Goal: Task Accomplishment & Management: Manage account settings

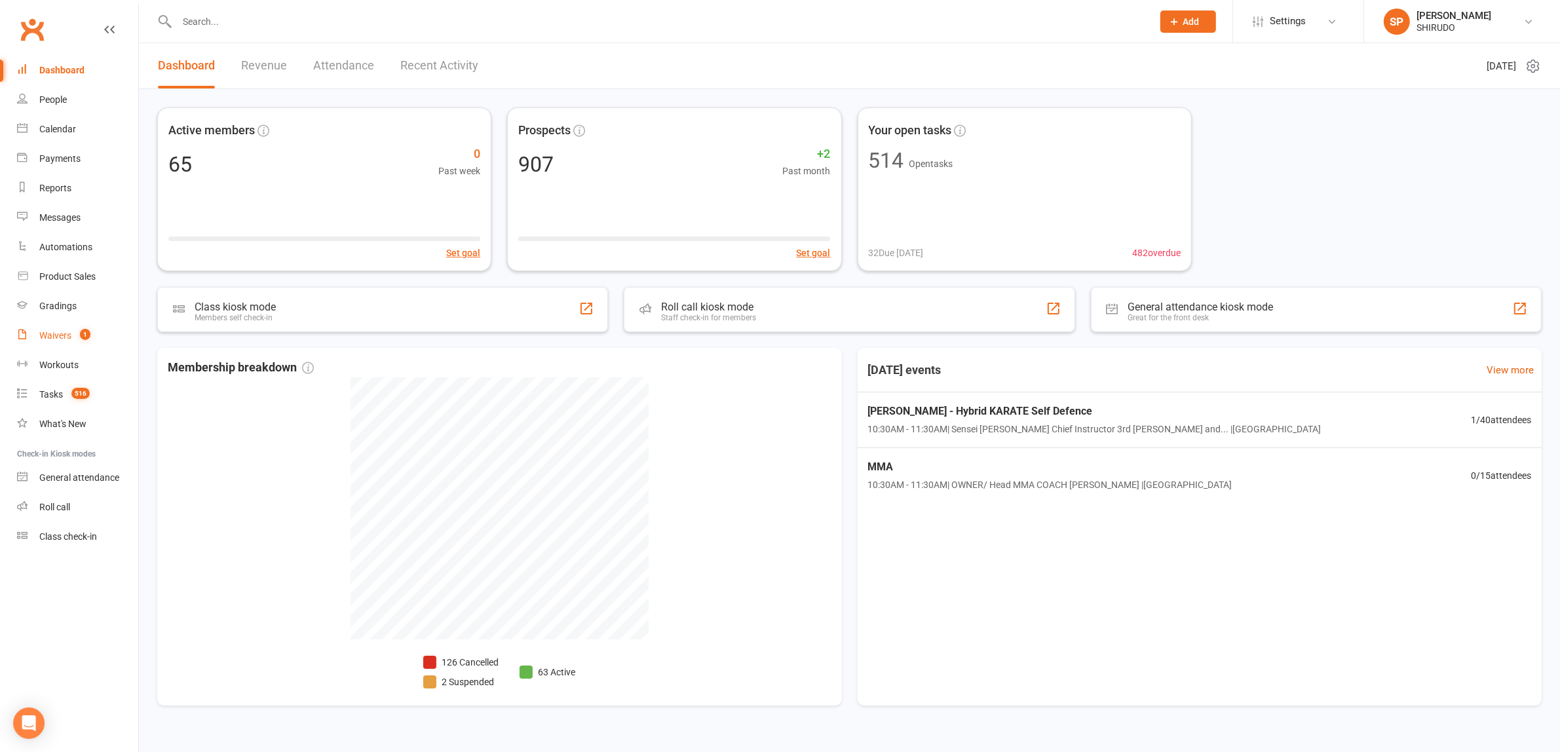
click at [59, 335] on div "Waivers" at bounding box center [55, 335] width 32 height 10
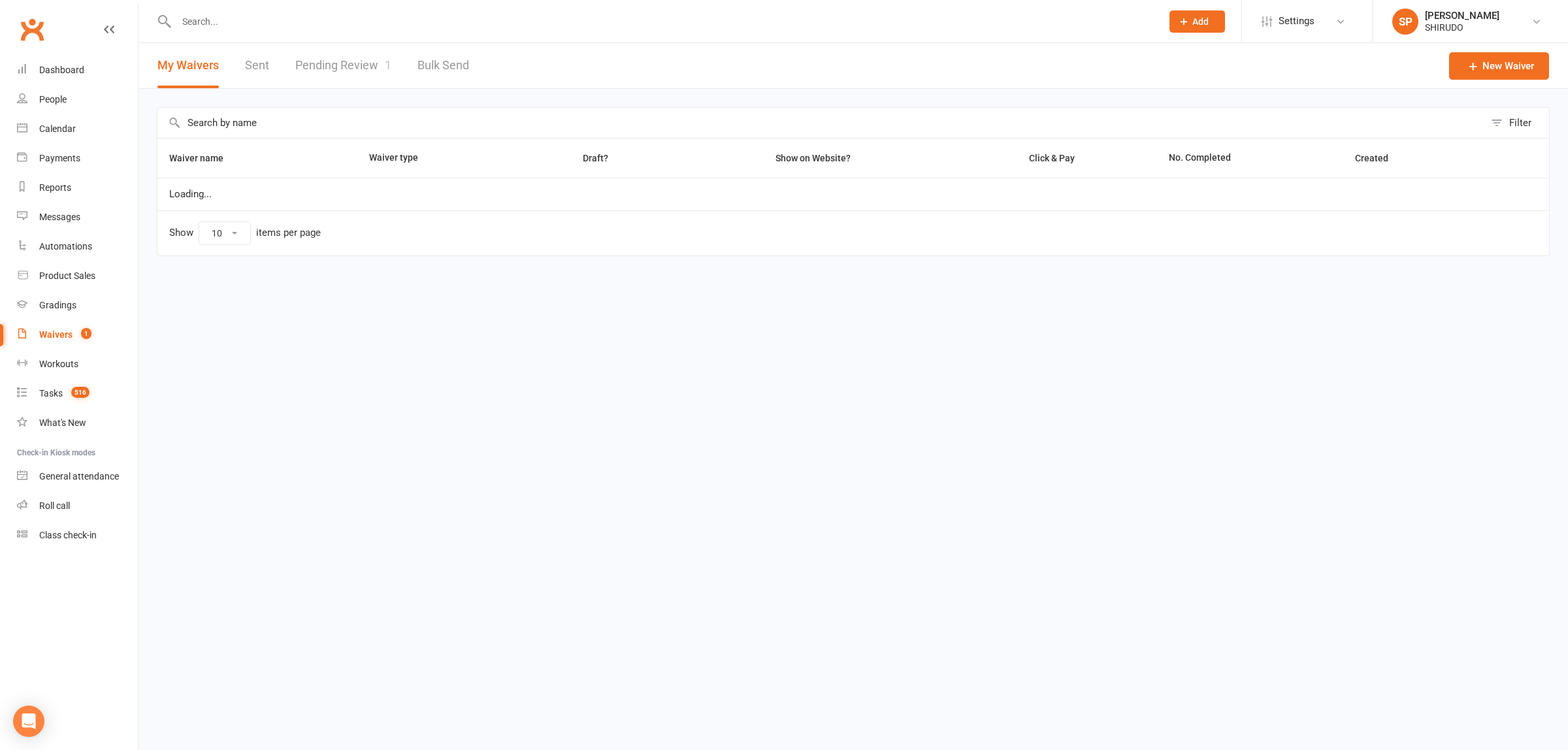
select select "50"
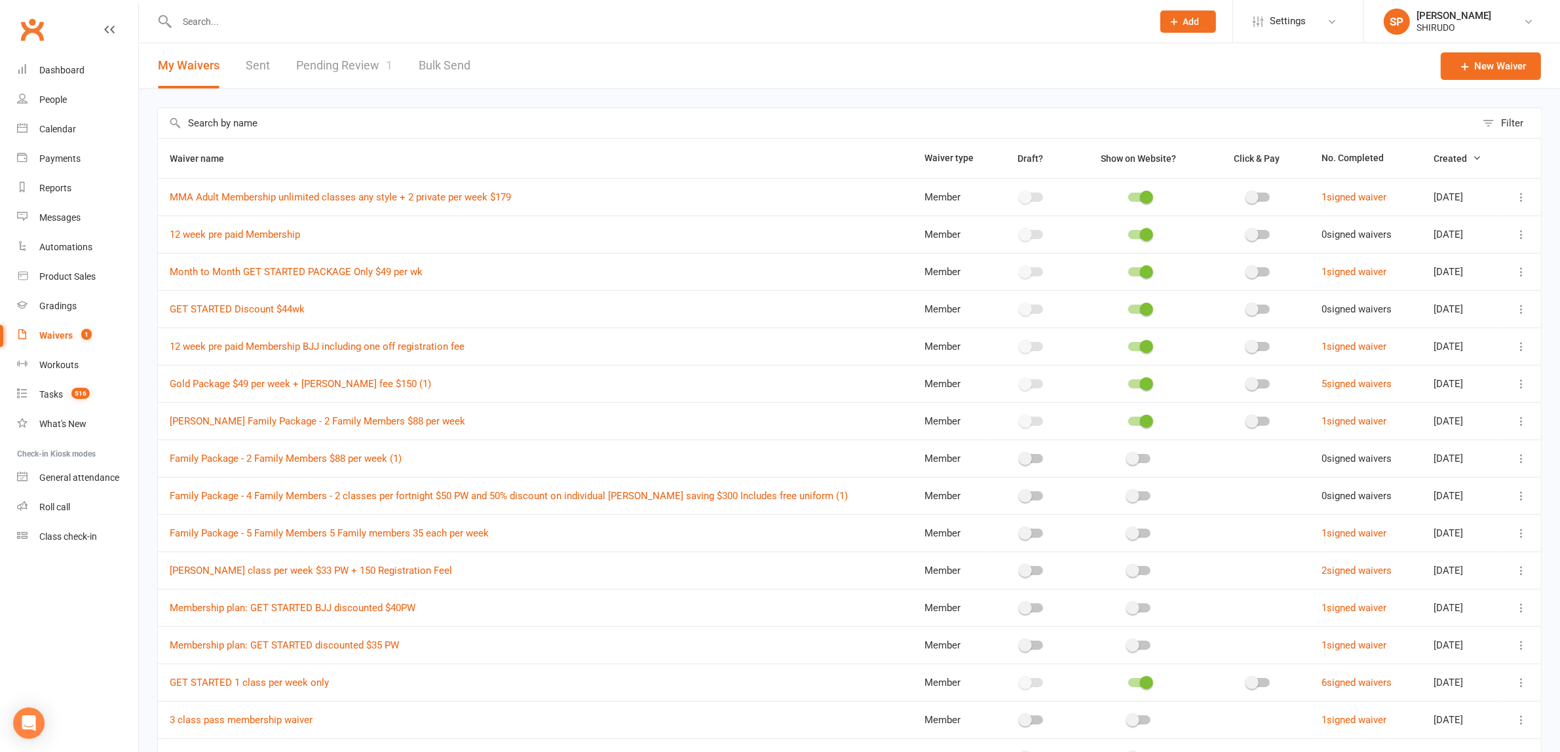
click at [364, 67] on link "Pending Review 1" at bounding box center [344, 65] width 96 height 45
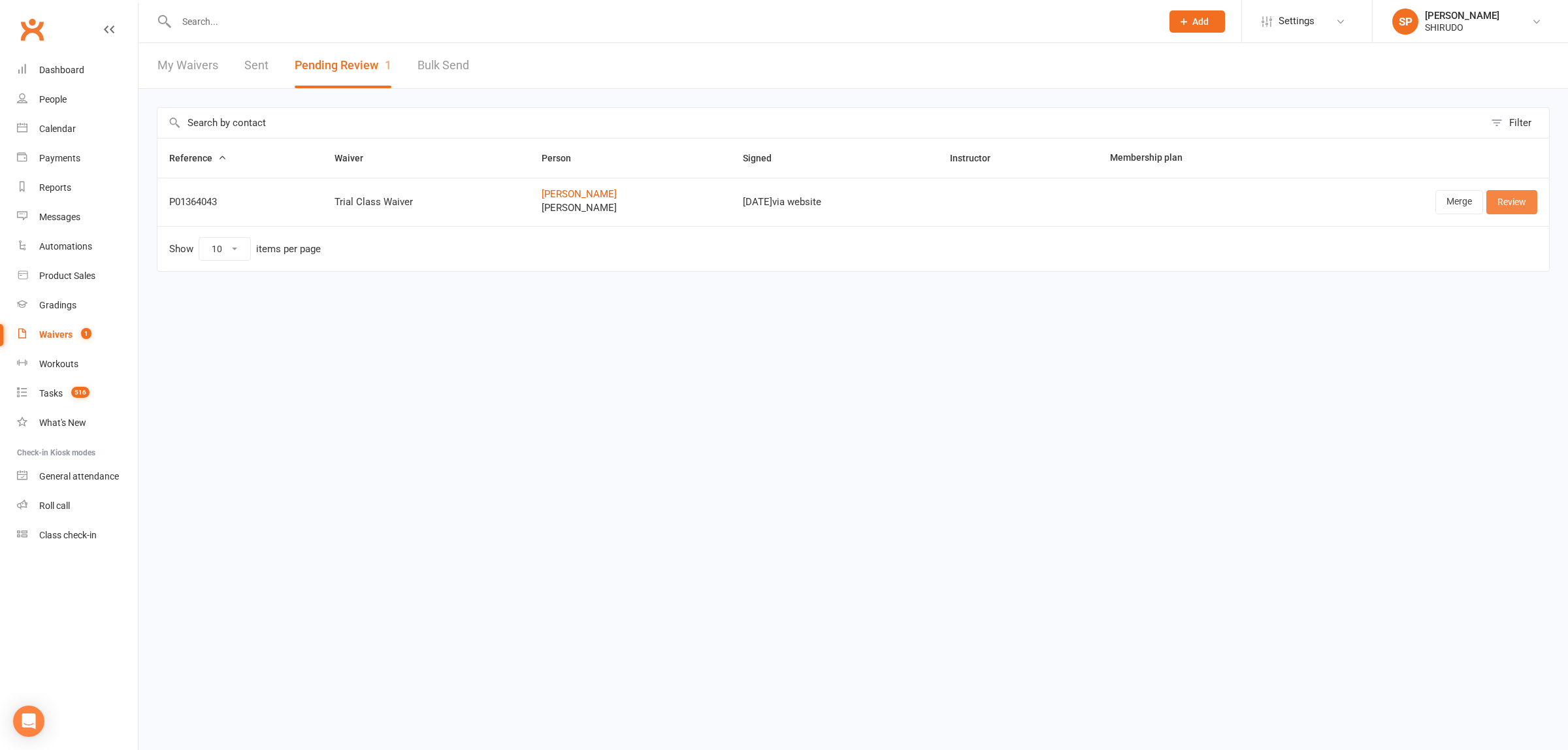
click at [1516, 200] on link "Review" at bounding box center [1511, 202] width 51 height 24
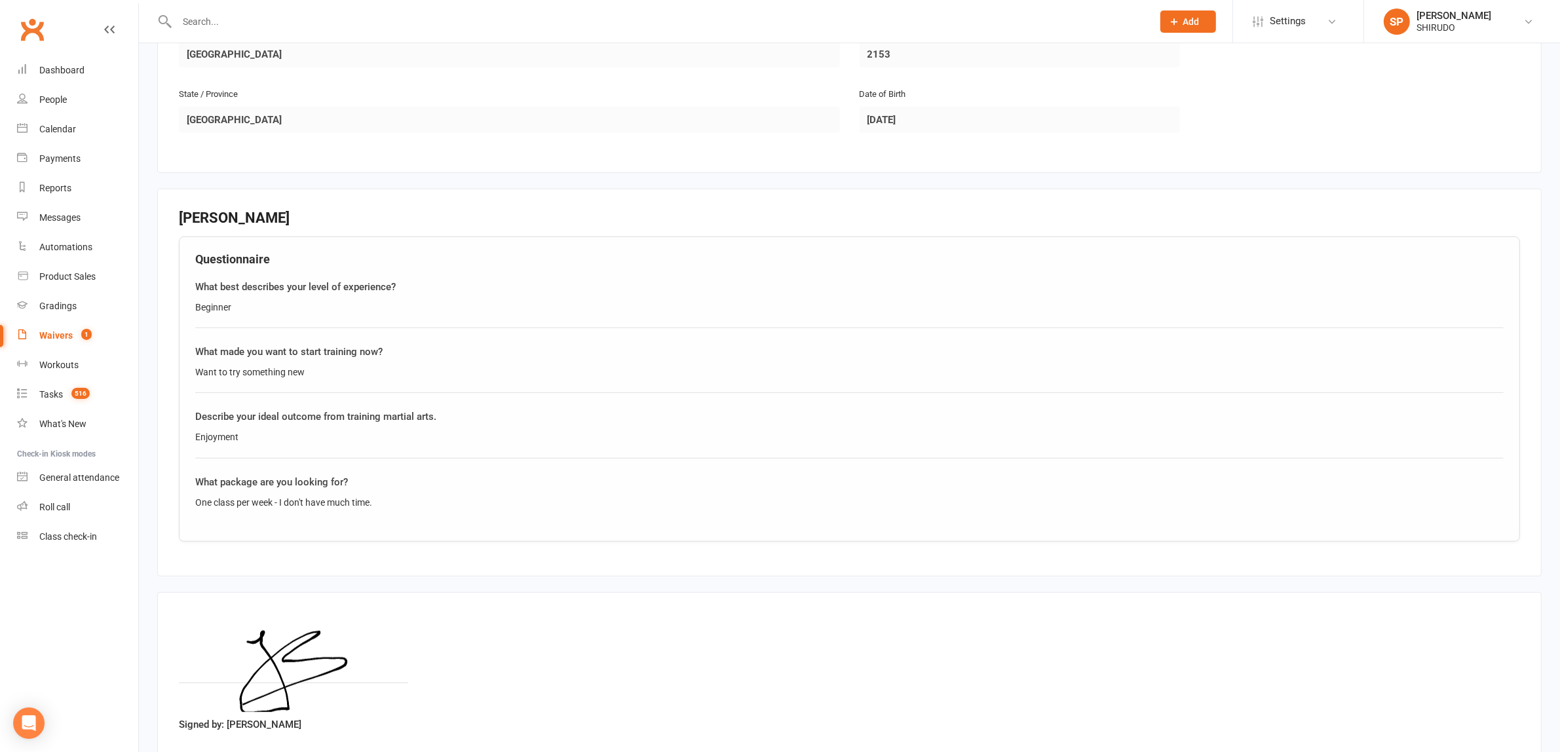
scroll to position [1036, 0]
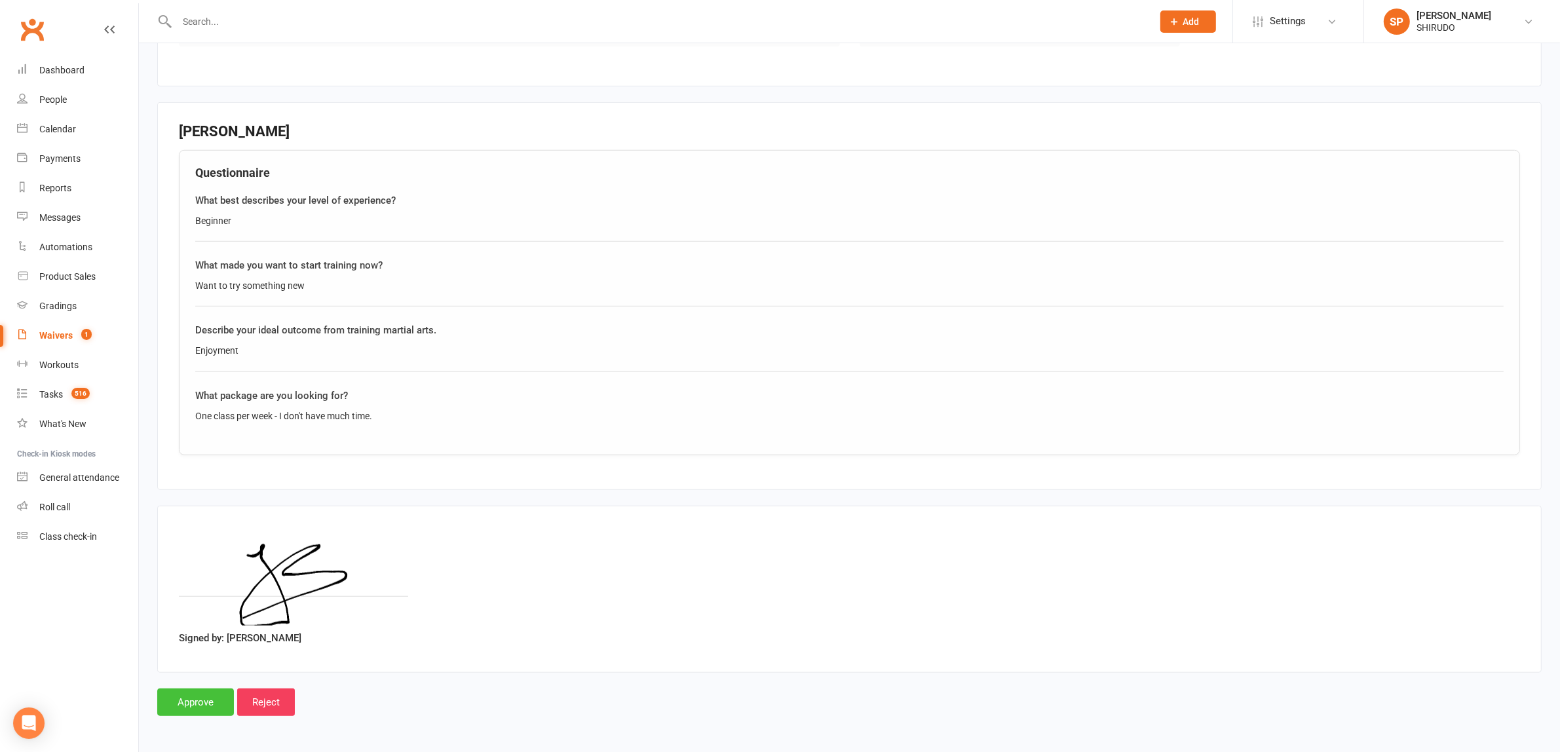
click at [187, 699] on input "Approve" at bounding box center [195, 702] width 77 height 28
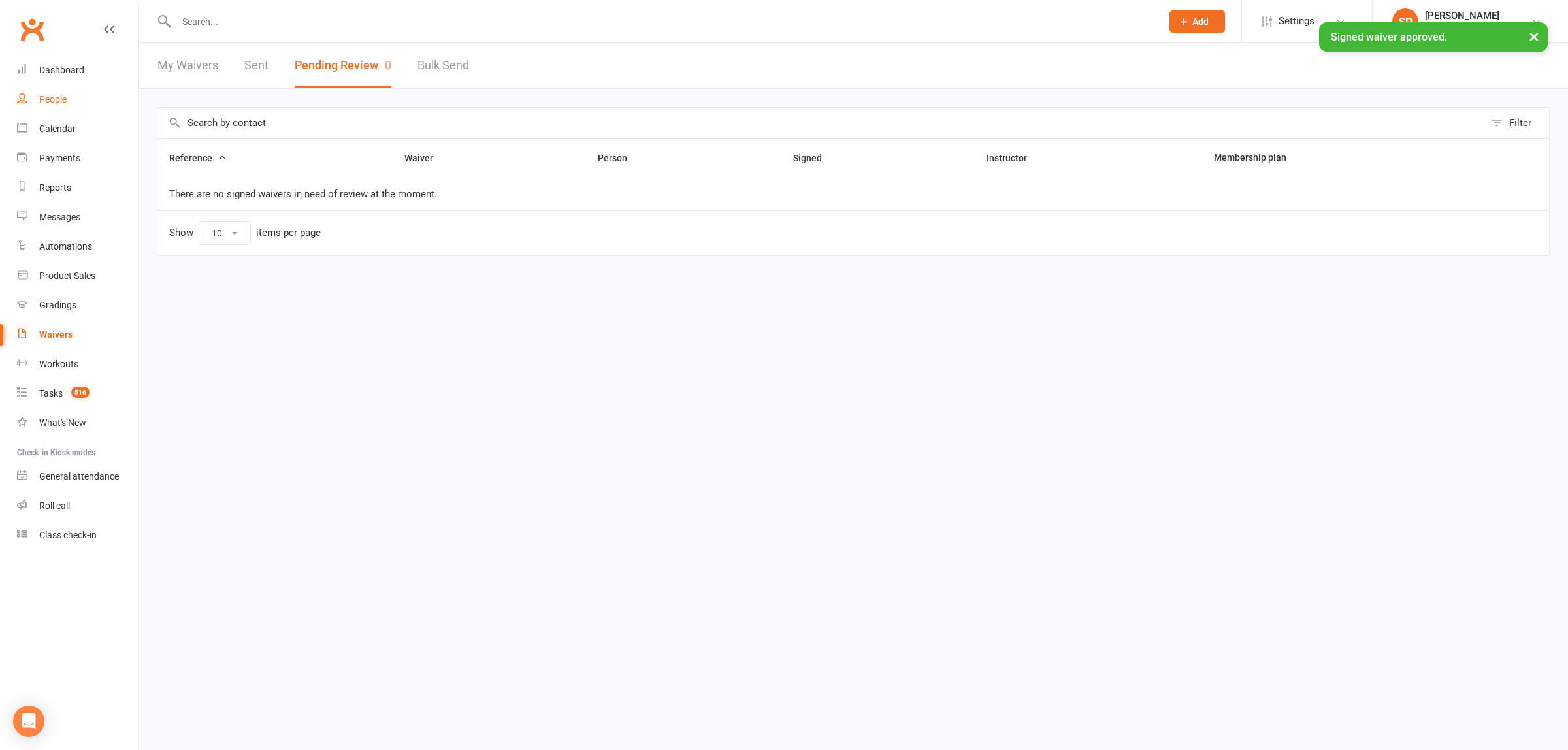
click at [54, 98] on div "People" at bounding box center [53, 99] width 28 height 10
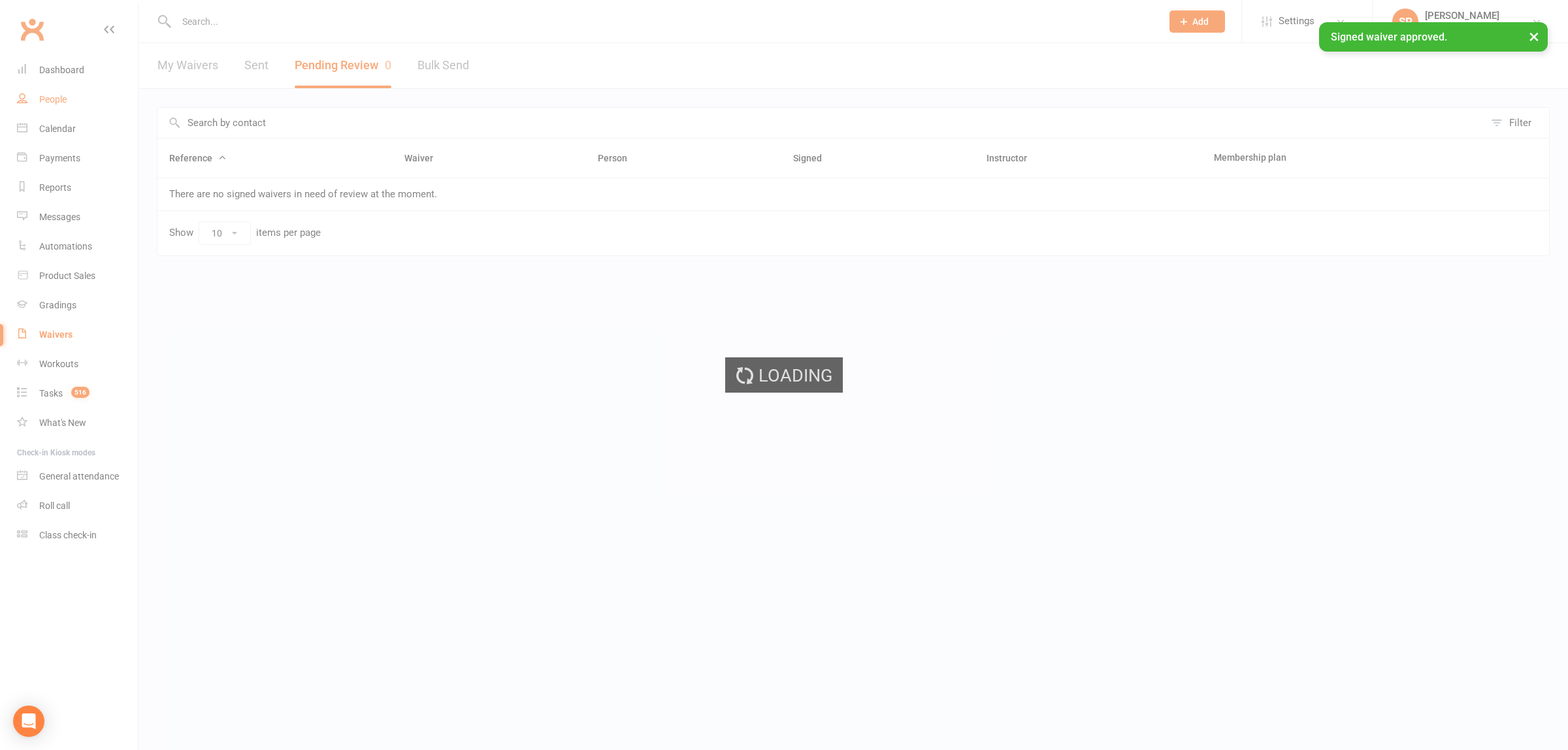
select select "100"
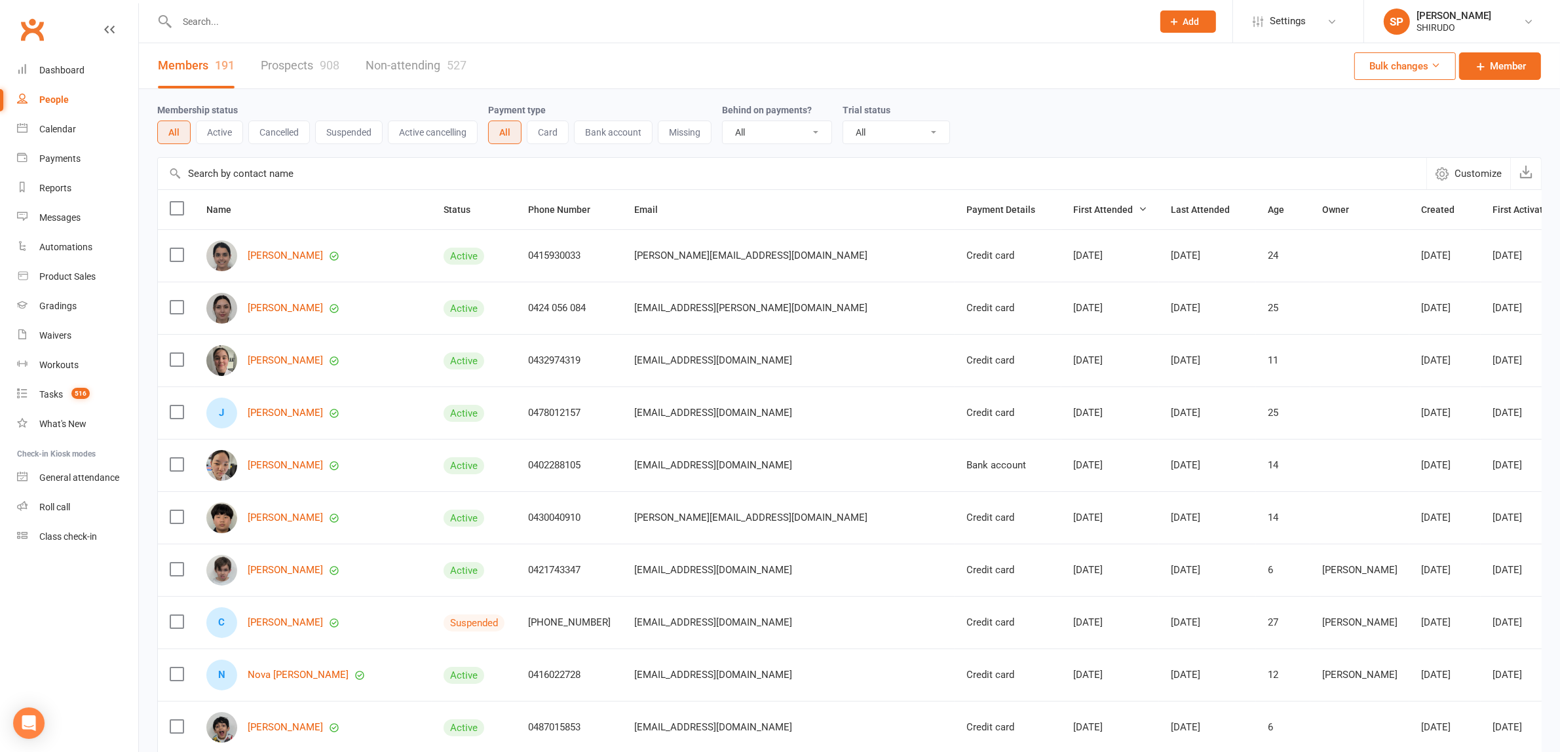
click at [286, 64] on link "Prospects 908" at bounding box center [300, 65] width 79 height 45
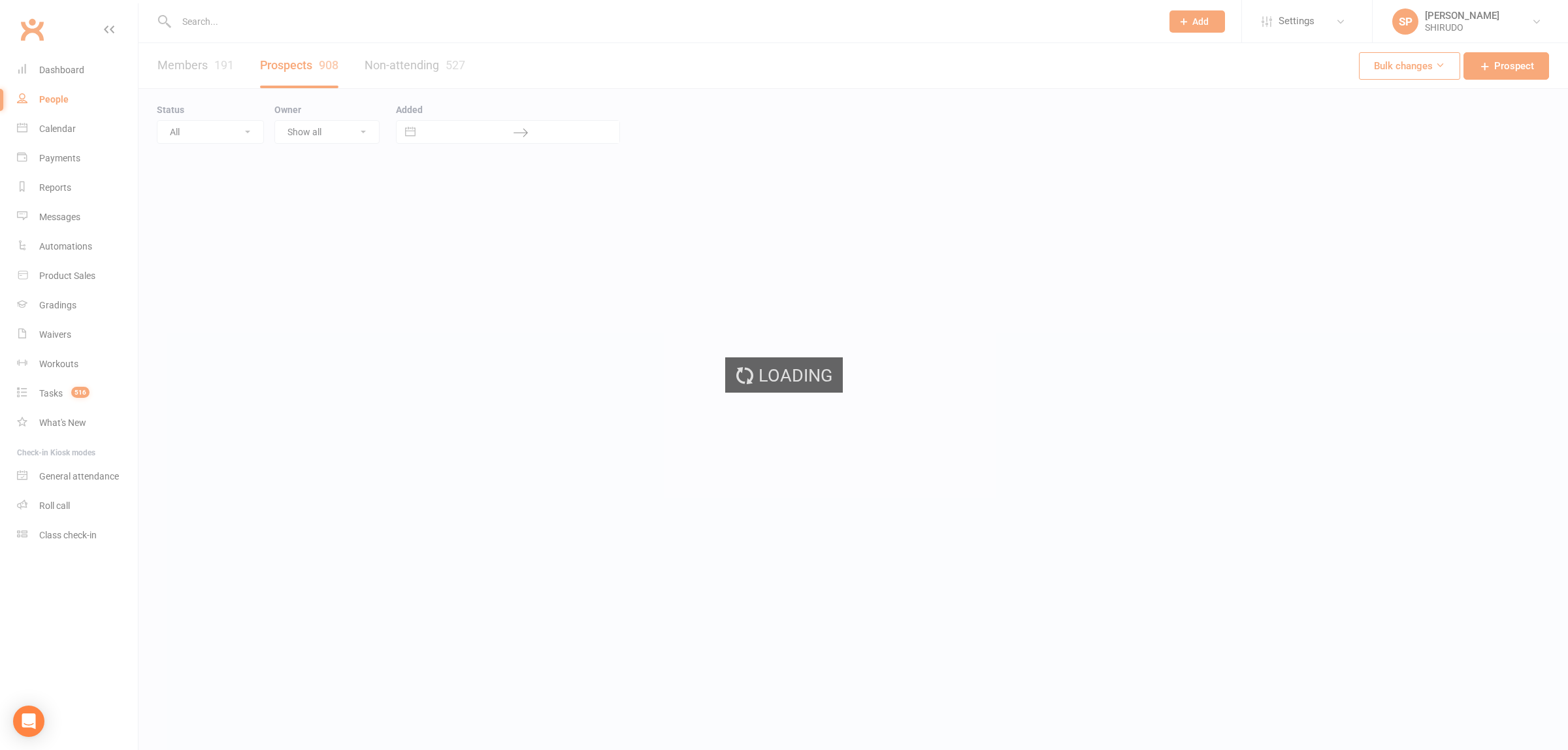
select select "100"
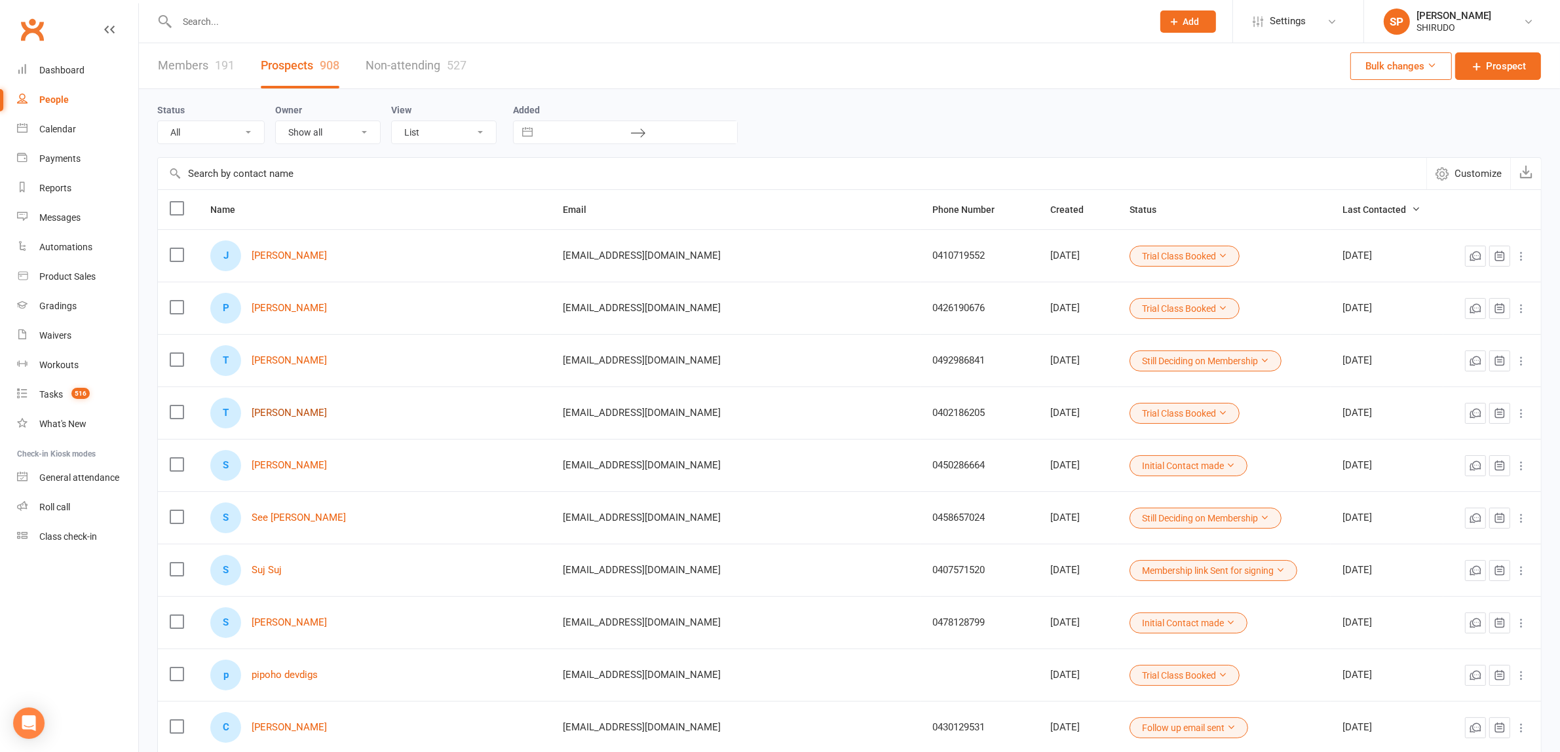
click at [310, 413] on link "[PERSON_NAME]" at bounding box center [289, 412] width 75 height 11
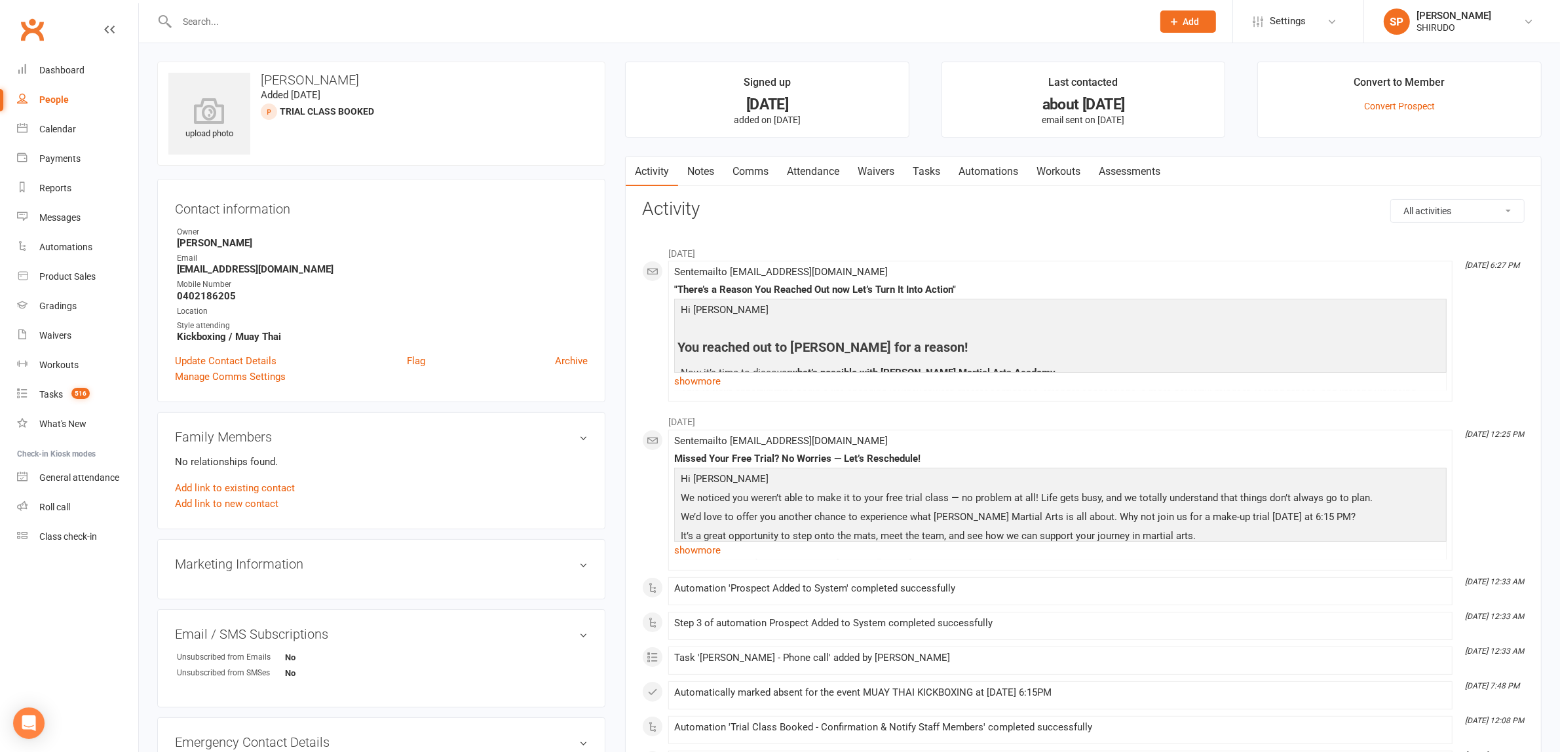
click at [52, 99] on div "People" at bounding box center [53, 99] width 29 height 10
select select "100"
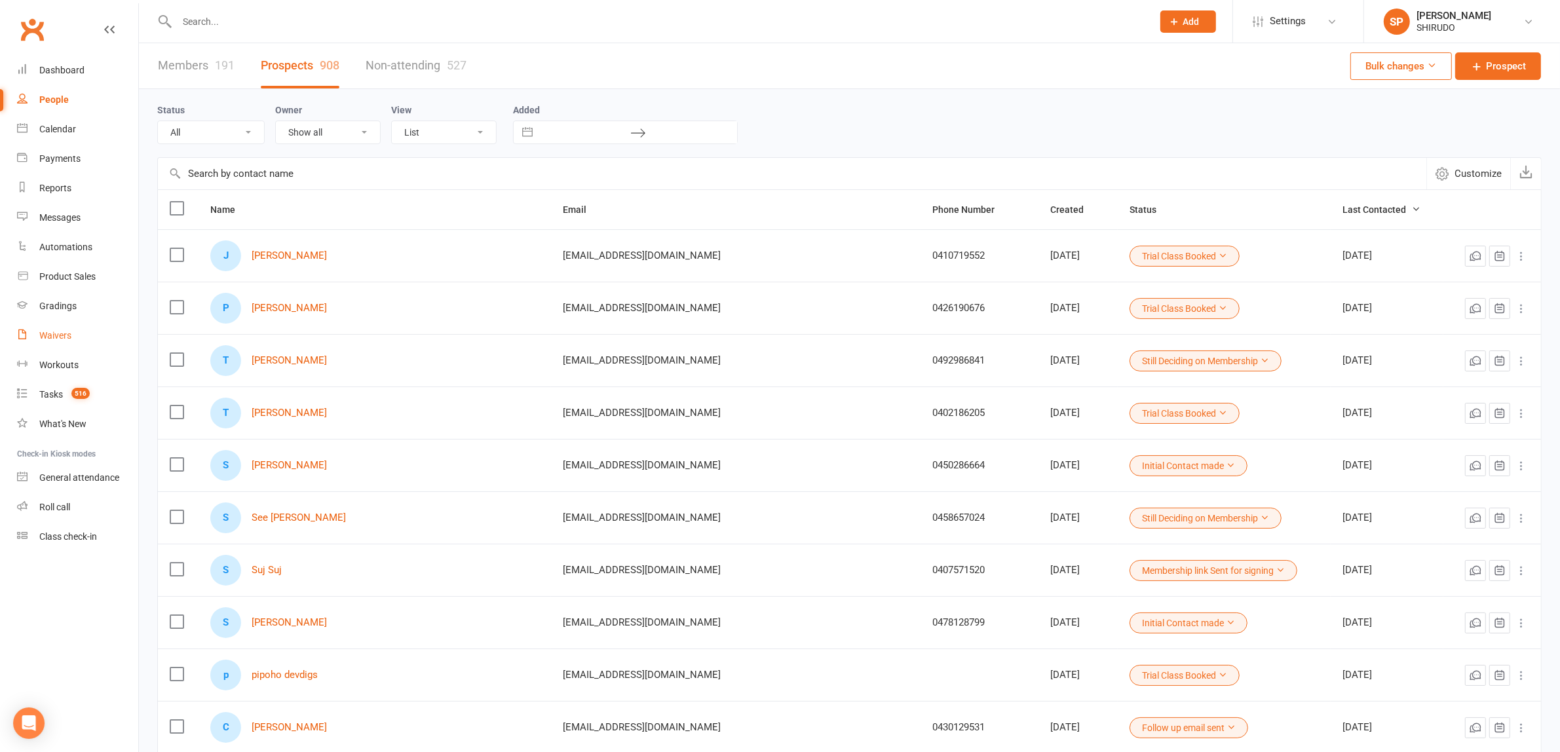
click at [52, 337] on div "Waivers" at bounding box center [55, 335] width 32 height 10
select select "50"
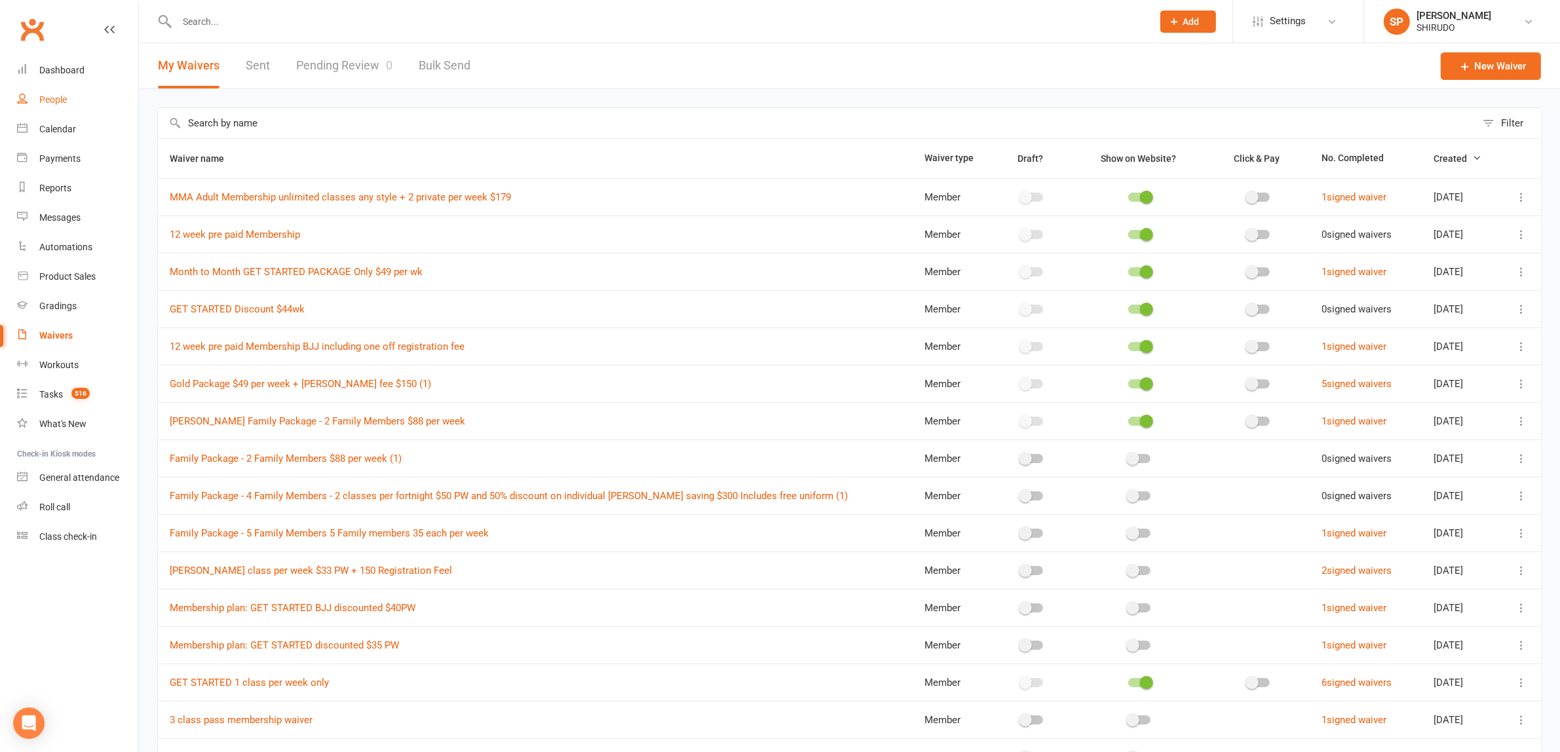
click at [51, 100] on div "People" at bounding box center [53, 99] width 28 height 10
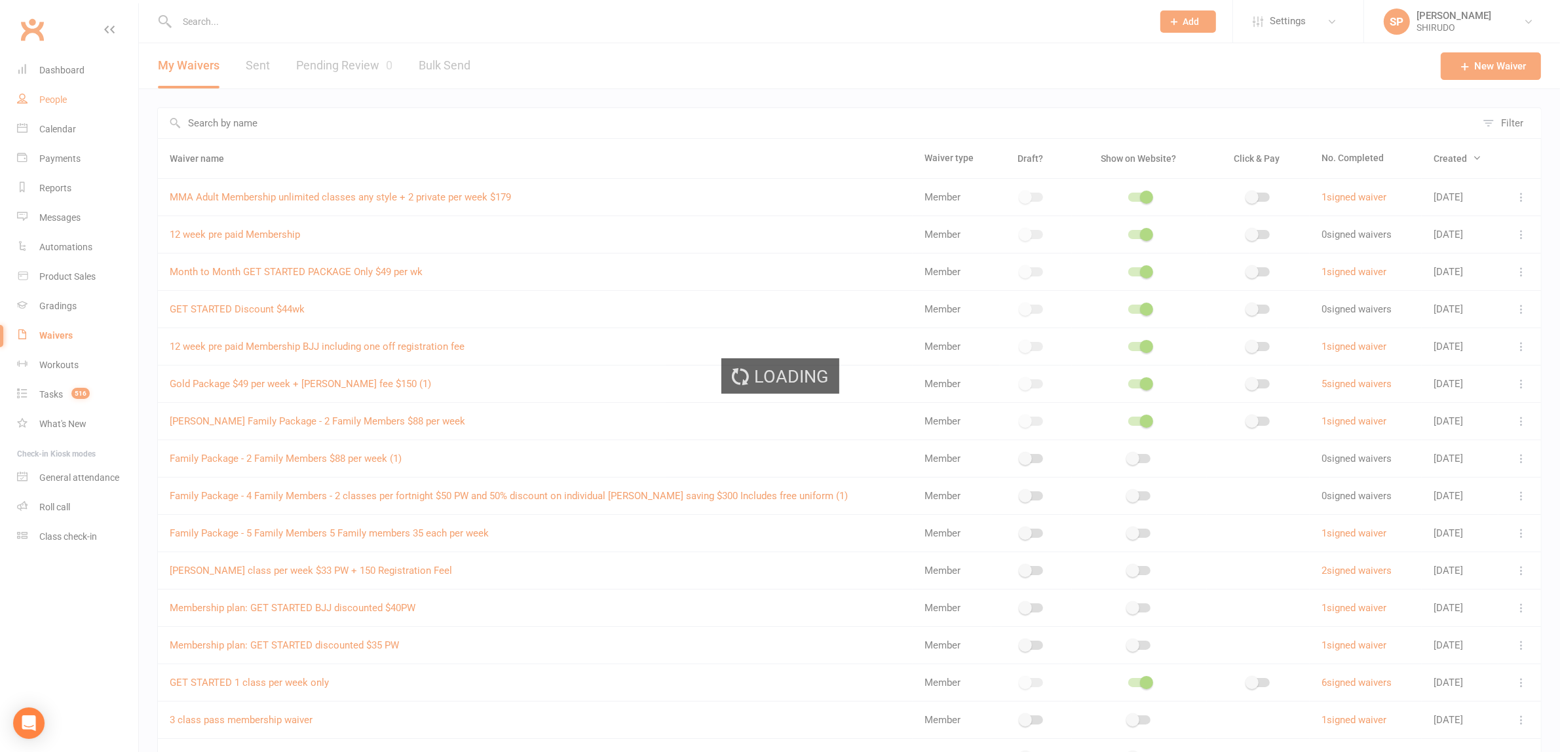
select select "100"
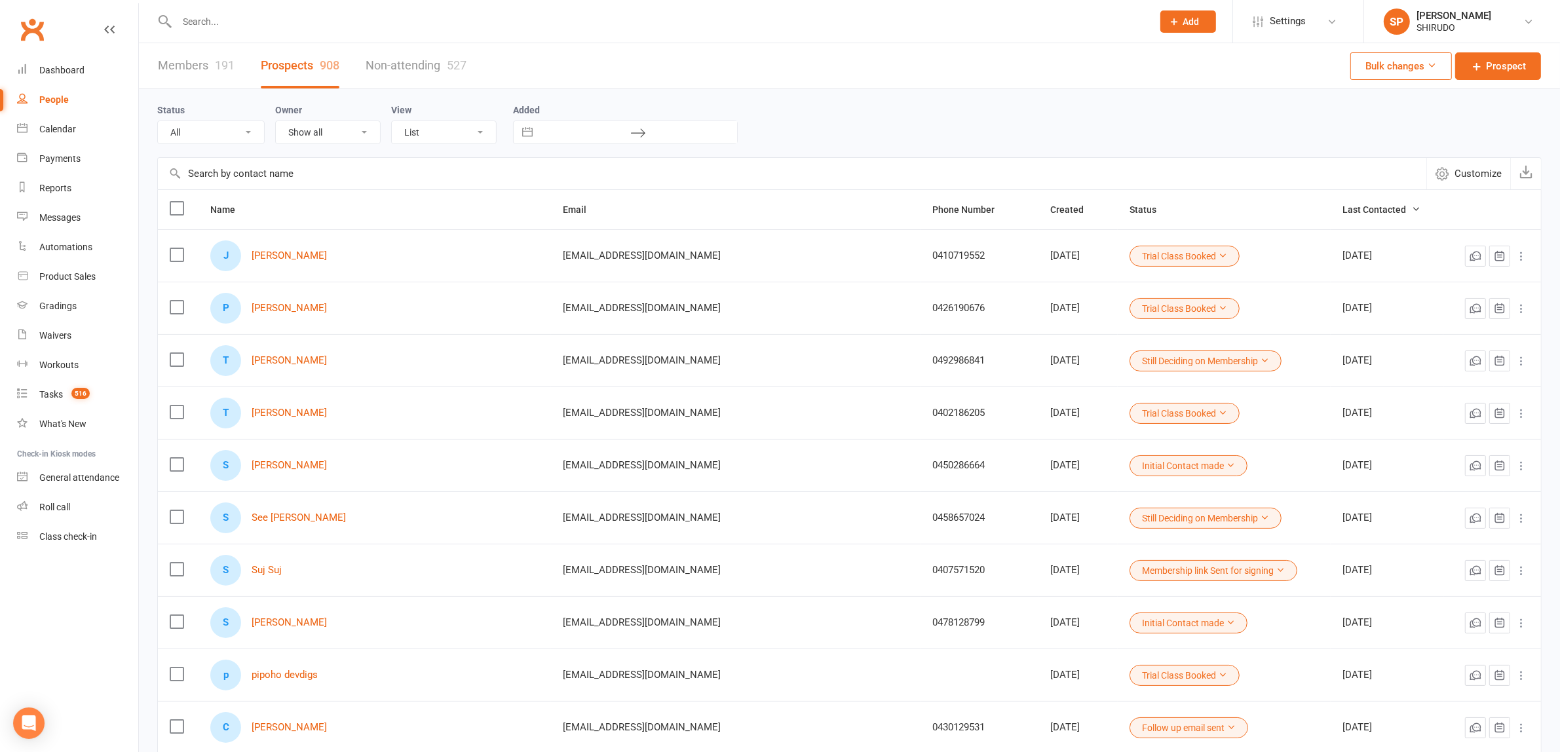
click at [371, 259] on div "J [PERSON_NAME]" at bounding box center [374, 255] width 329 height 31
click at [215, 65] on div "191" at bounding box center [225, 65] width 20 height 14
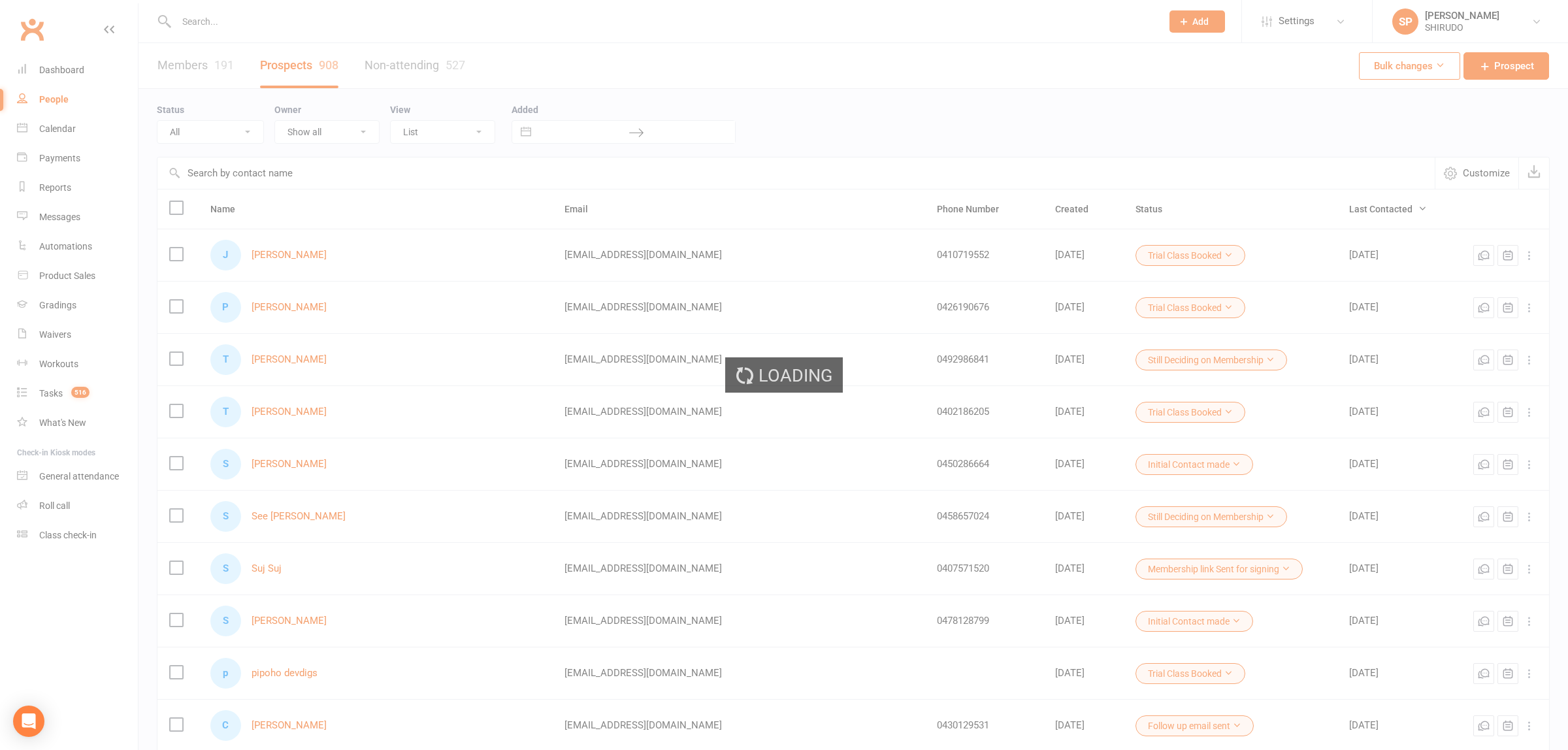
select select "100"
